Goal: Find specific page/section: Find specific page/section

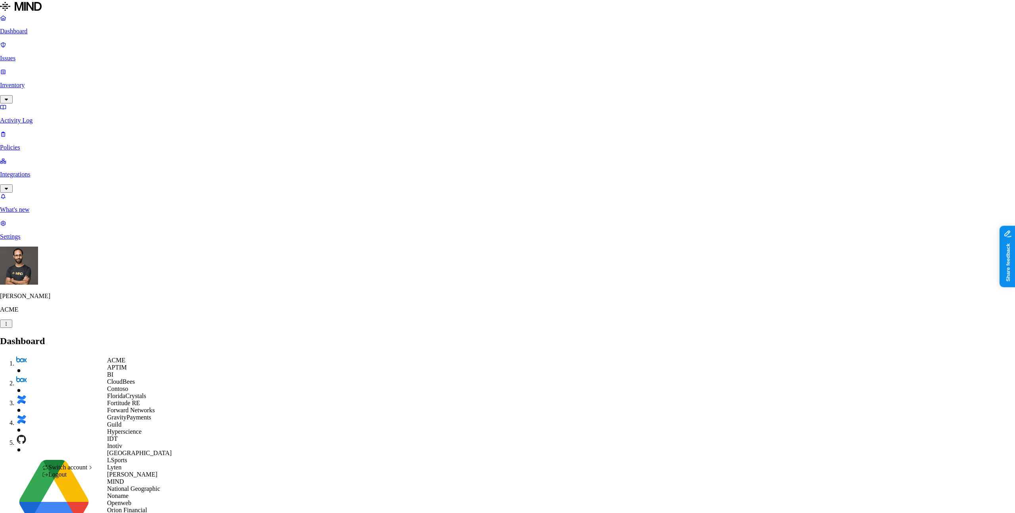
scroll to position [231, 0]
click at [136, 485] on div "National Geographic" at bounding box center [145, 488] width 77 height 7
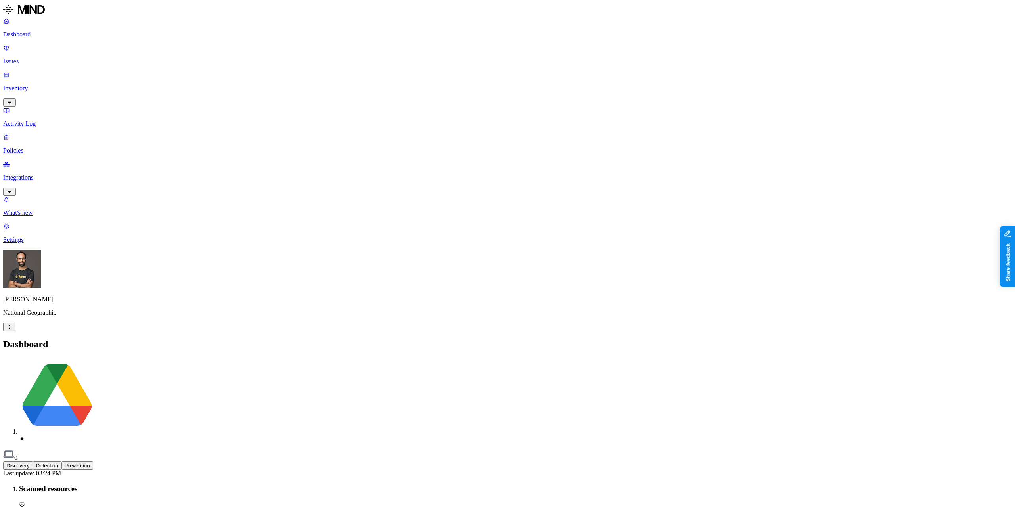
click at [57, 85] on p "Inventory" at bounding box center [507, 88] width 1009 height 7
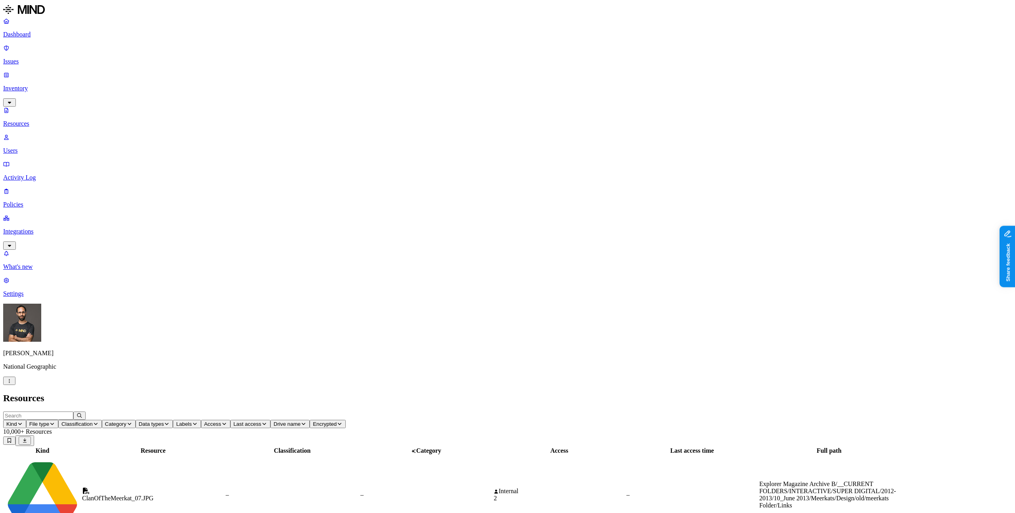
click at [62, 147] on p "Users" at bounding box center [507, 150] width 1009 height 7
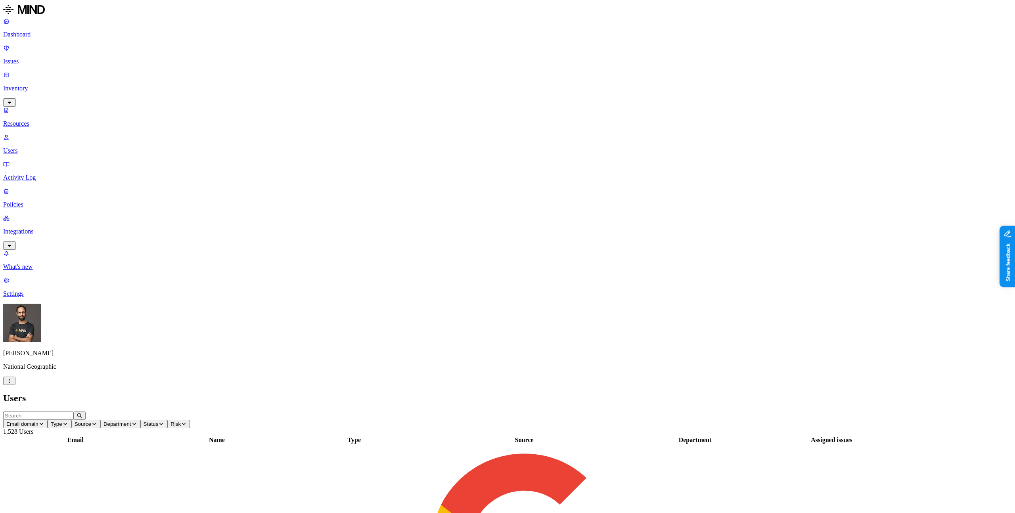
click at [159, 421] on span "Status" at bounding box center [151, 424] width 15 height 6
click at [164, 422] on icon "button" at bounding box center [161, 424] width 6 height 5
click at [190, 420] on button "Risk" at bounding box center [178, 424] width 23 height 8
click at [131, 421] on span "Department" at bounding box center [118, 424] width 28 height 6
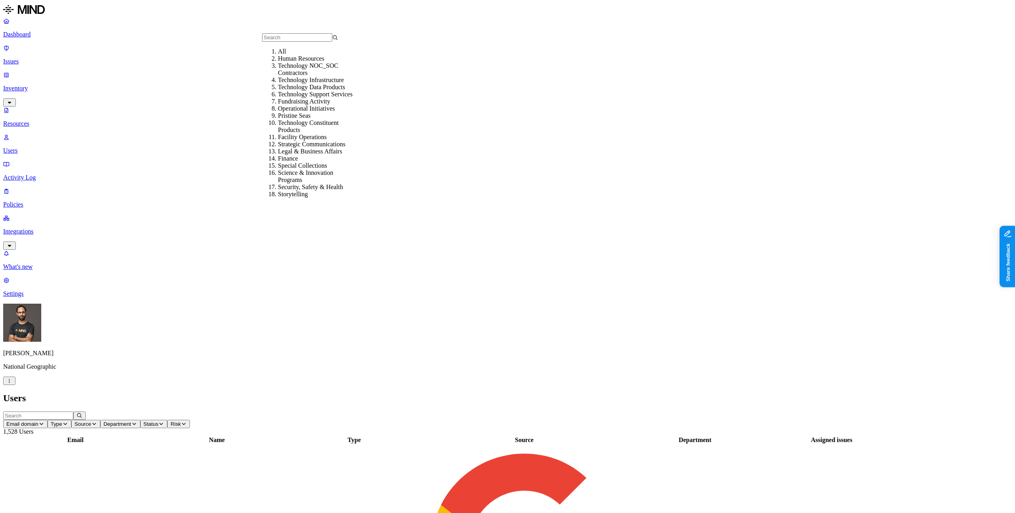
click at [91, 421] on span "Source" at bounding box center [83, 424] width 17 height 6
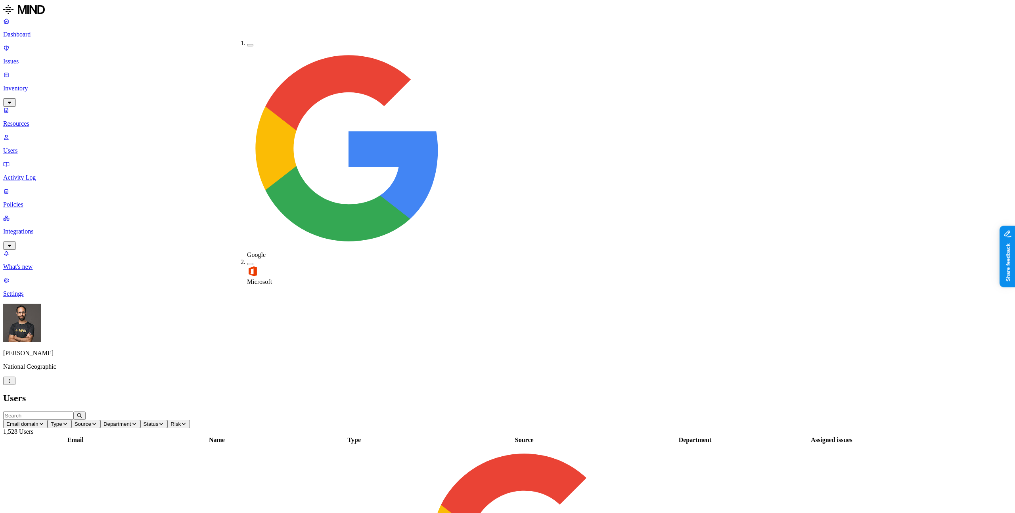
click at [236, 393] on div "Users" at bounding box center [507, 398] width 1009 height 11
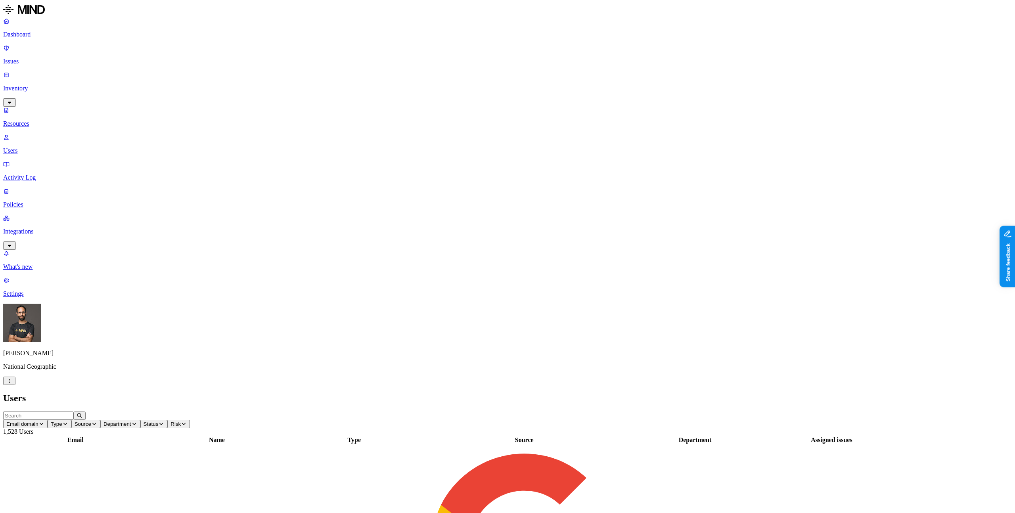
click at [71, 420] on button "Type" at bounding box center [60, 424] width 24 height 8
click at [221, 65] on div "External" at bounding box center [221, 68] width 0 height 14
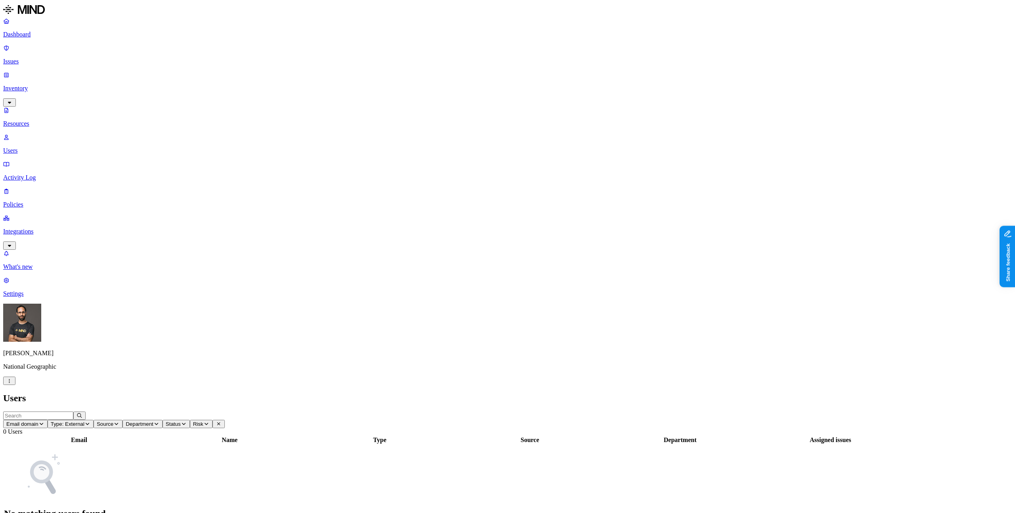
click at [251, 393] on h2 "Users" at bounding box center [507, 398] width 1009 height 11
click at [250, 393] on h2 "Users" at bounding box center [507, 398] width 1009 height 11
click at [398, 445] on tbody "No matching users found" at bounding box center [455, 486] width 902 height 82
click at [73, 500] on html "Dashboard Issues Inventory Resources Users Activity Log Policies Integrations W…" at bounding box center [507, 267] width 1015 height 534
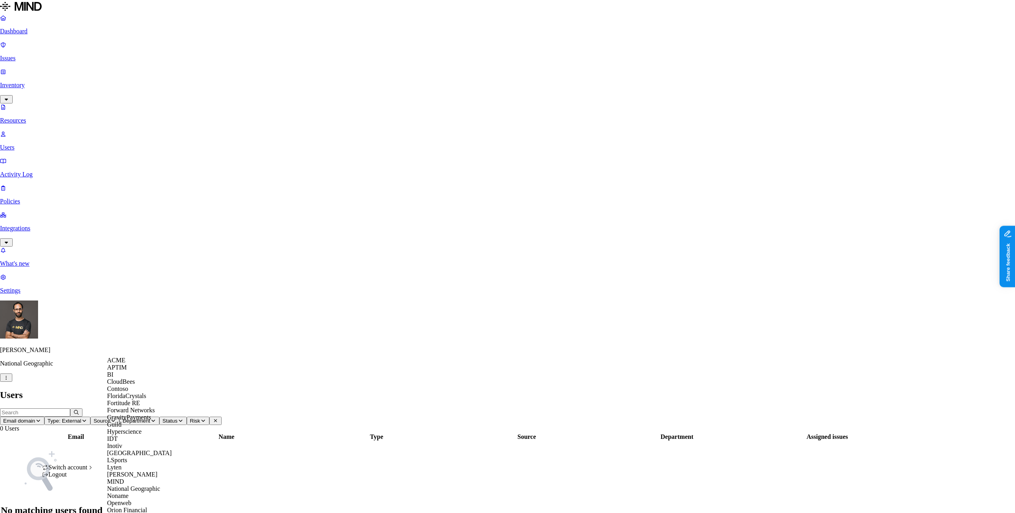
click at [115, 385] on span "CloudBees" at bounding box center [121, 381] width 28 height 7
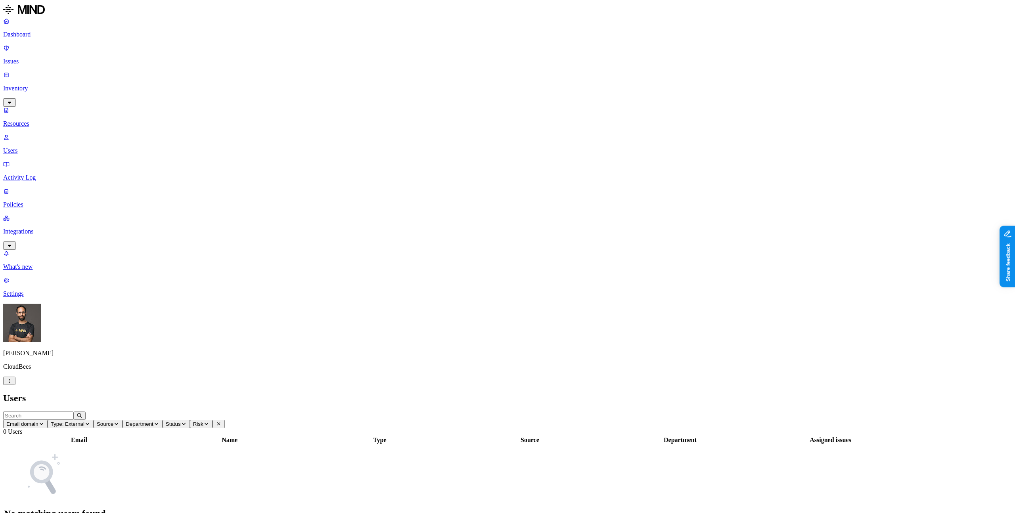
click at [61, 174] on p "Activity Log" at bounding box center [507, 177] width 1009 height 7
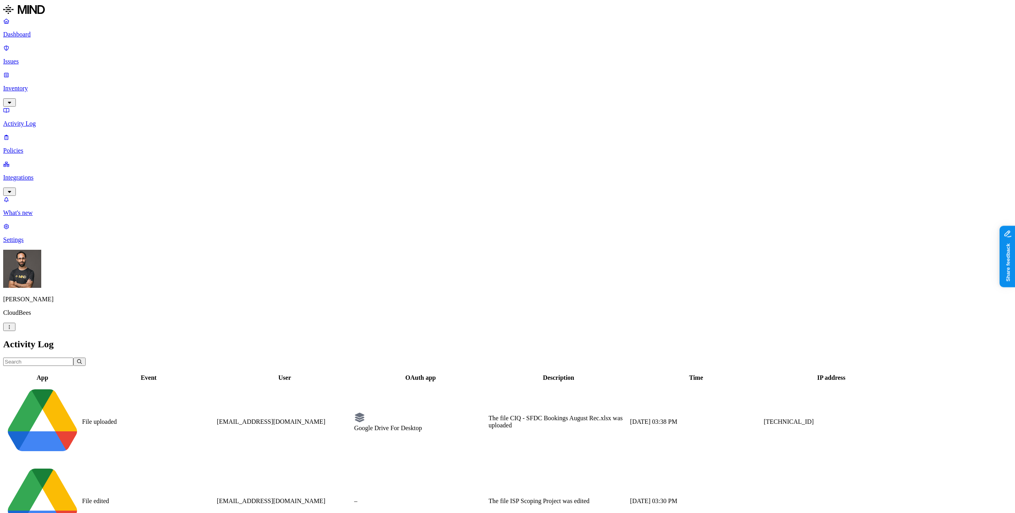
scroll to position [40, 0]
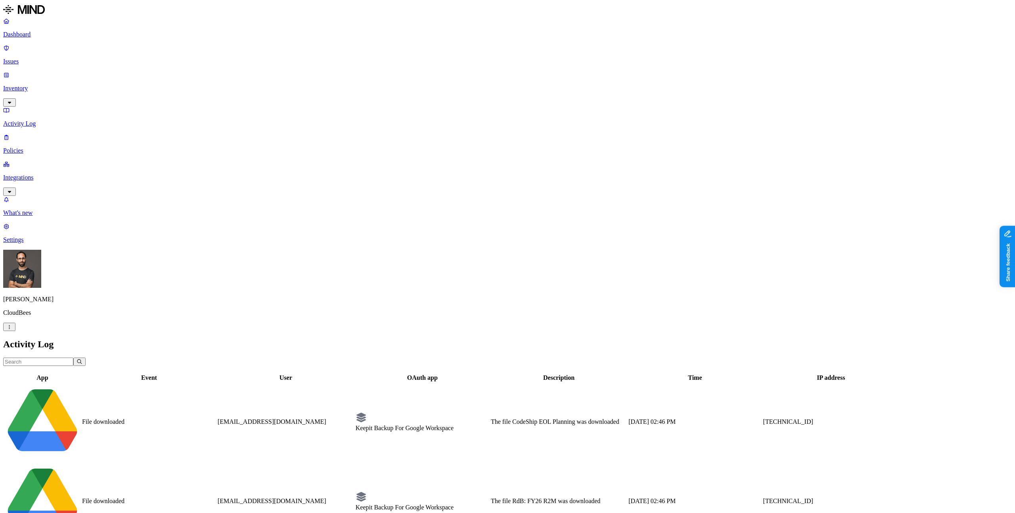
click at [53, 31] on p "Dashboard" at bounding box center [507, 34] width 1009 height 7
